Goal: Task Accomplishment & Management: Complete application form

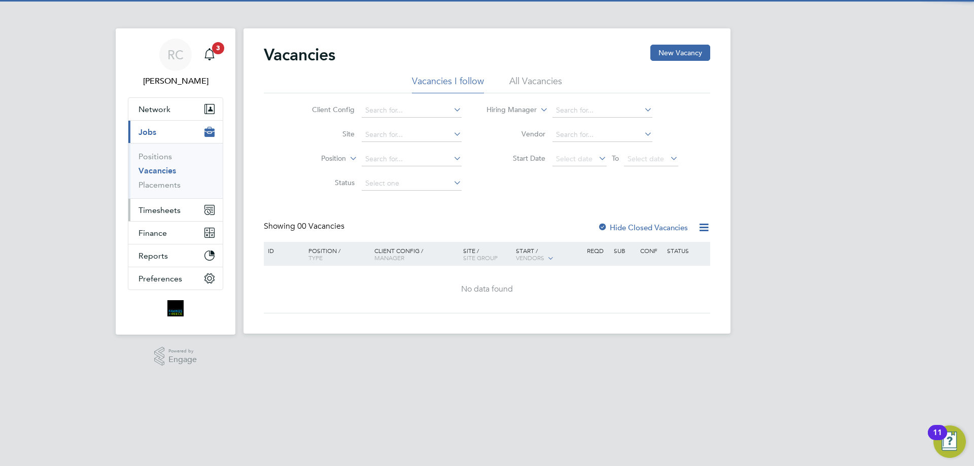
click at [179, 208] on span "Timesheets" at bounding box center [159, 210] width 42 height 10
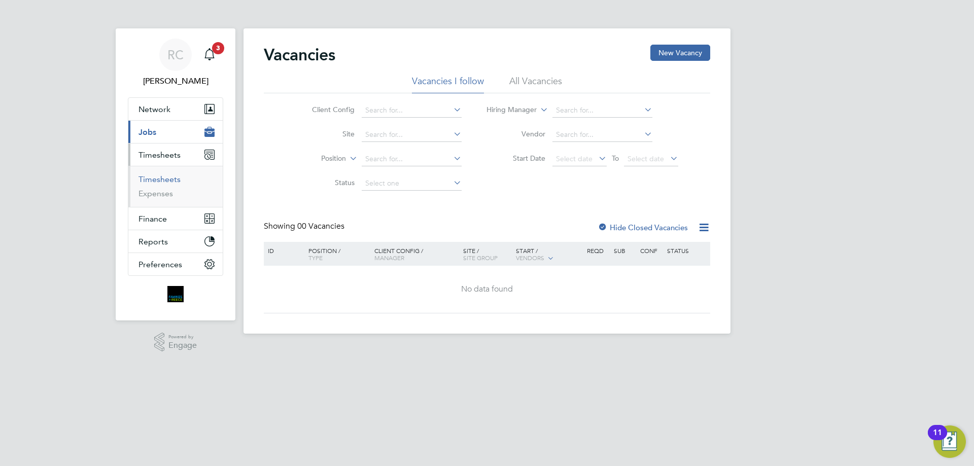
click at [162, 176] on link "Timesheets" at bounding box center [159, 179] width 42 height 10
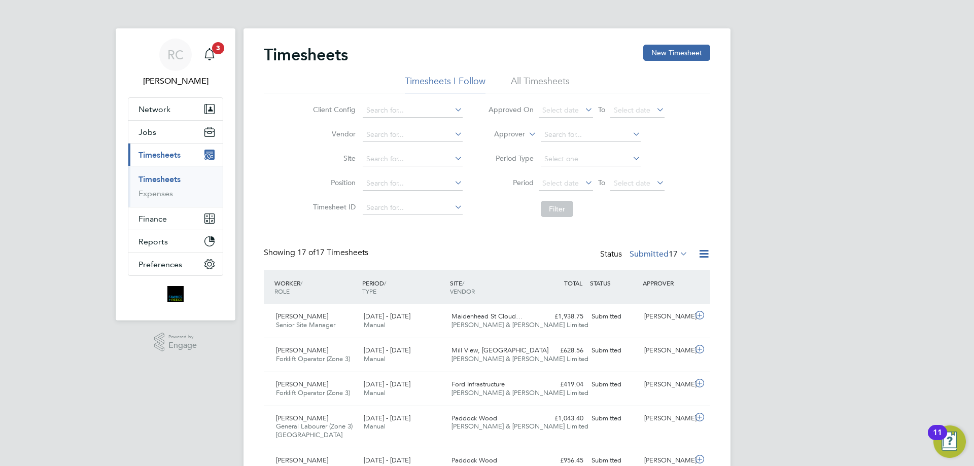
click at [553, 75] on div "Timesheets New Timesheet" at bounding box center [487, 60] width 446 height 30
click at [545, 82] on li "All Timesheets" at bounding box center [540, 84] width 59 height 18
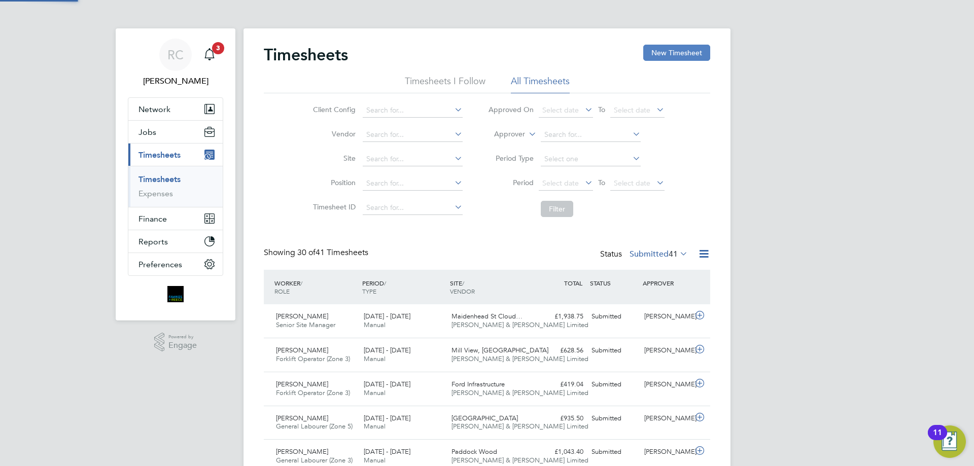
click at [664, 53] on button "New Timesheet" at bounding box center [676, 53] width 67 height 16
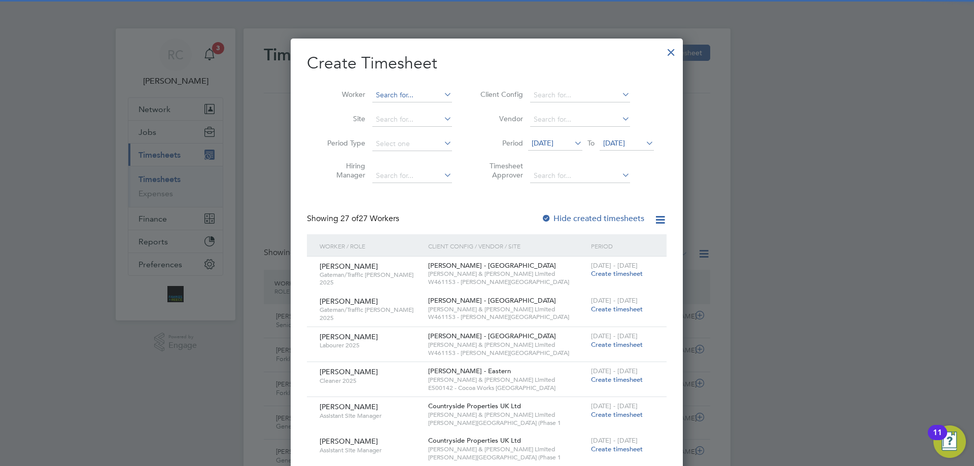
click at [398, 92] on input at bounding box center [412, 95] width 80 height 14
click at [388, 149] on b "Coste" at bounding box center [385, 150] width 19 height 9
type input "[PERSON_NAME]"
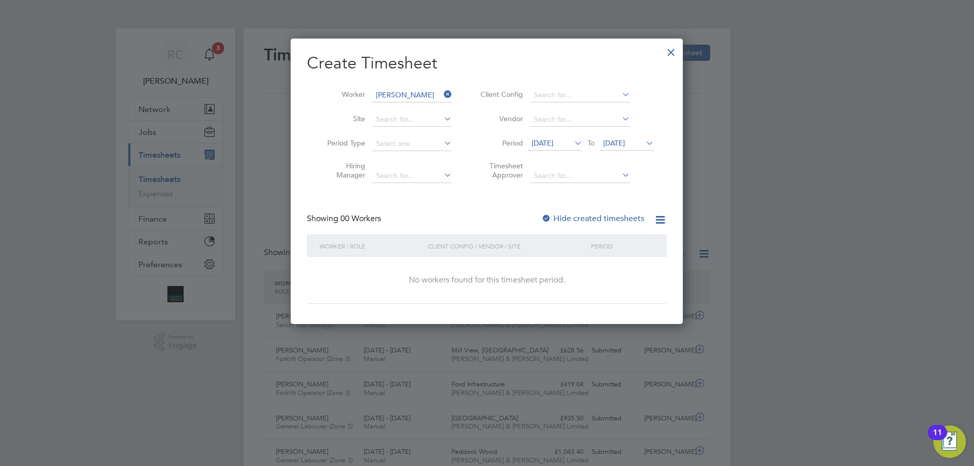
click at [547, 217] on div at bounding box center [546, 219] width 10 height 10
click at [613, 140] on span "[DATE]" at bounding box center [614, 142] width 22 height 9
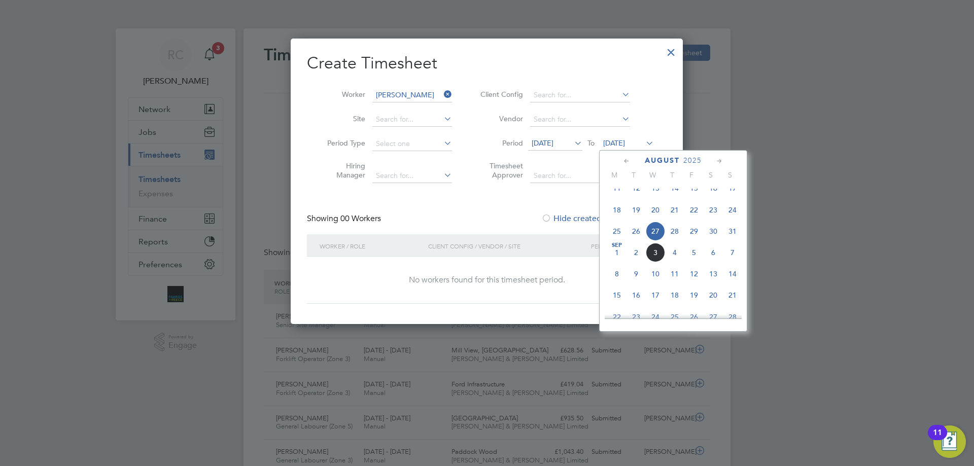
click at [732, 240] on span "31" at bounding box center [732, 231] width 19 height 19
